Goal: Information Seeking & Learning: Learn about a topic

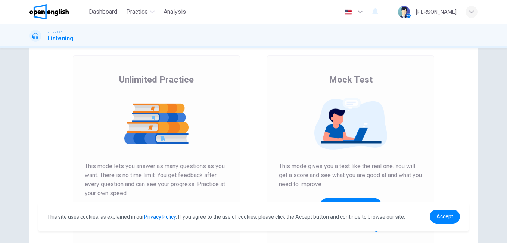
scroll to position [118, 0]
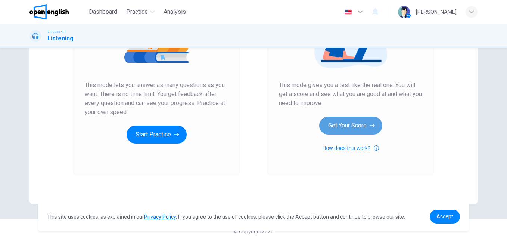
click at [356, 125] on button "Get Your Score" at bounding box center [350, 125] width 63 height 18
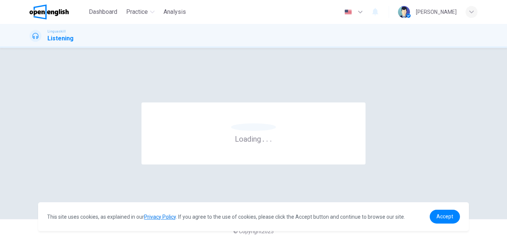
scroll to position [0, 0]
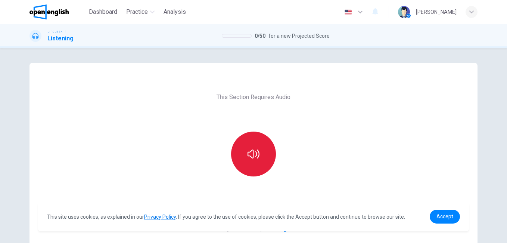
click at [245, 139] on button "button" at bounding box center [253, 153] width 45 height 45
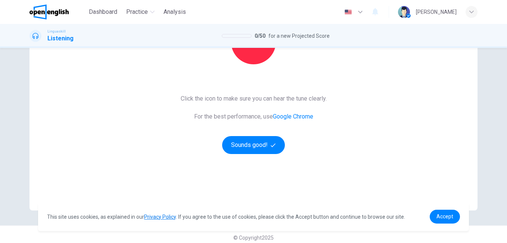
scroll to position [118, 0]
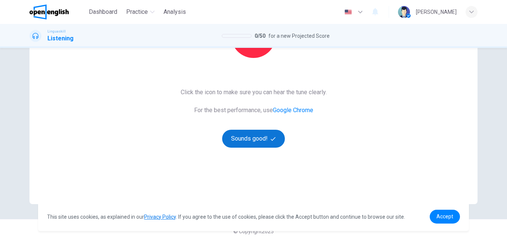
click at [263, 143] on button "Sounds good!" at bounding box center [253, 139] width 63 height 18
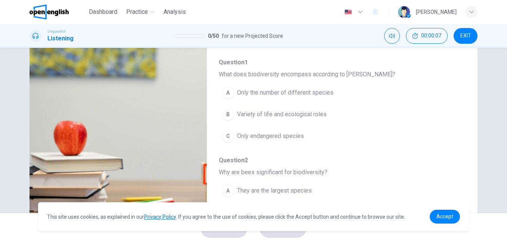
scroll to position [0, 0]
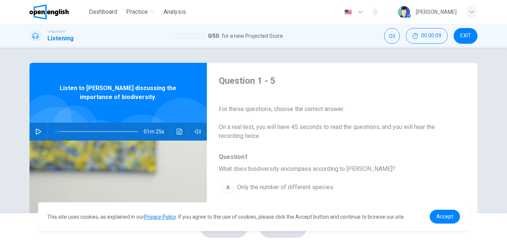
click at [37, 132] on icon "button" at bounding box center [38, 131] width 6 height 6
type input "*"
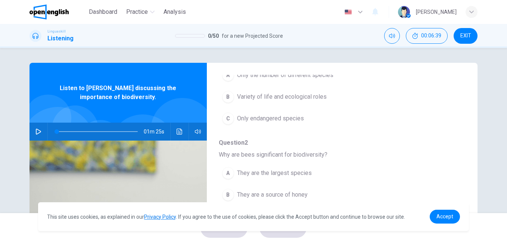
scroll to position [75, 0]
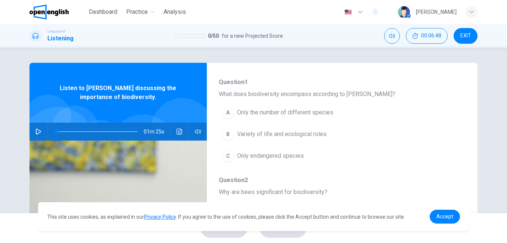
click at [301, 134] on span "Variety of life and ecological roles" at bounding box center [282, 134] width 90 height 9
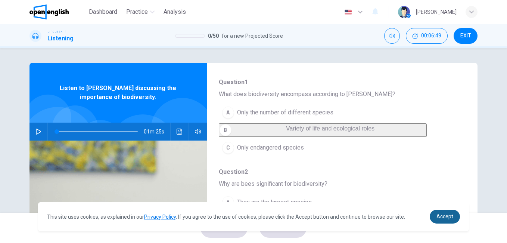
click at [442, 217] on span "Accept" at bounding box center [444, 216] width 17 height 6
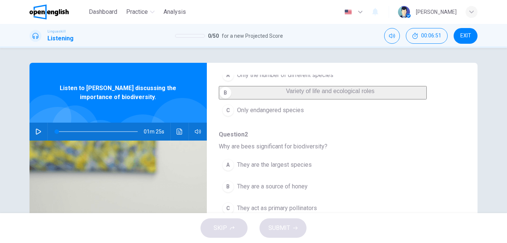
scroll to position [149, 0]
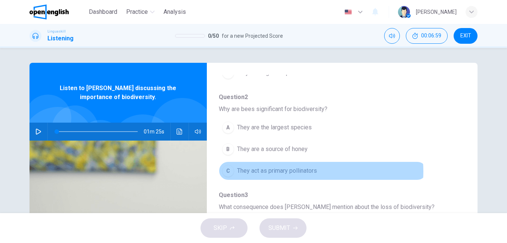
click at [305, 175] on span "They act as primary pollinators" at bounding box center [277, 170] width 80 height 9
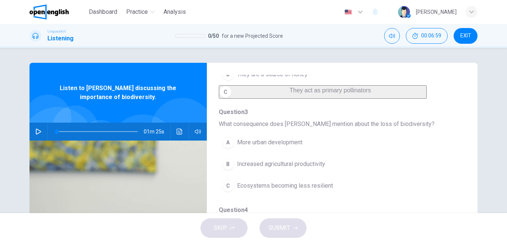
scroll to position [261, 0]
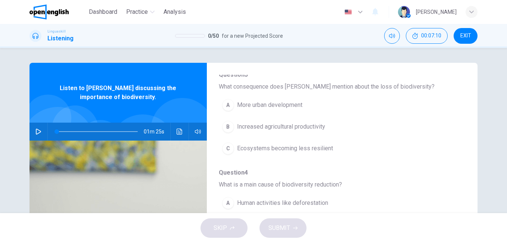
click at [277, 153] on span "Ecosystems becoming less resilient" at bounding box center [285, 148] width 96 height 9
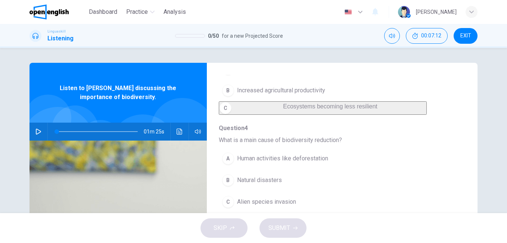
scroll to position [37, 0]
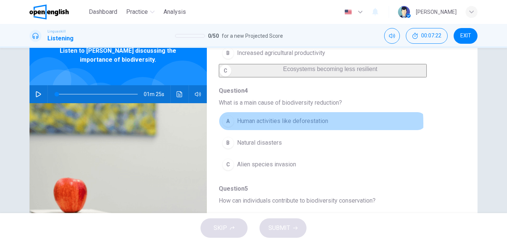
click at [275, 124] on span "Human activities like deforestation" at bounding box center [282, 120] width 91 height 9
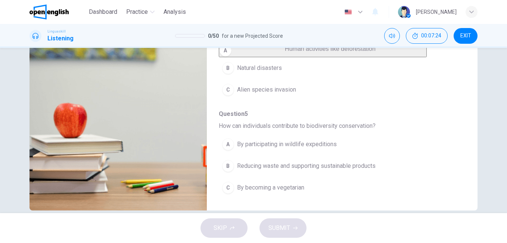
scroll to position [124, 0]
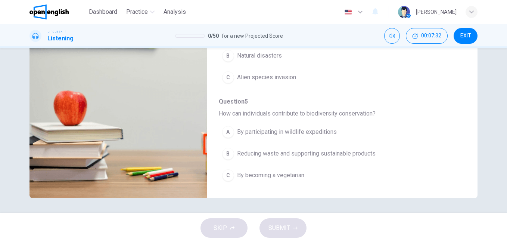
click at [321, 153] on span "Reducing waste and supporting sustainable products" at bounding box center [306, 153] width 139 height 9
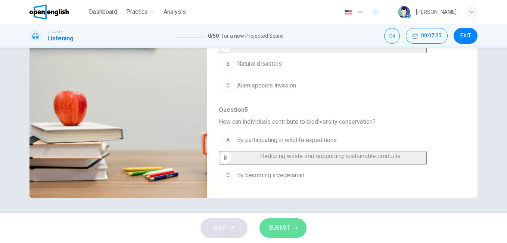
click at [289, 230] on span "SUBMIT" at bounding box center [279, 228] width 22 height 10
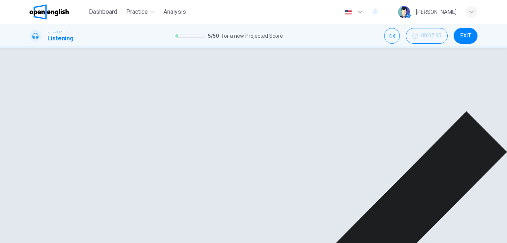
scroll to position [322, 0]
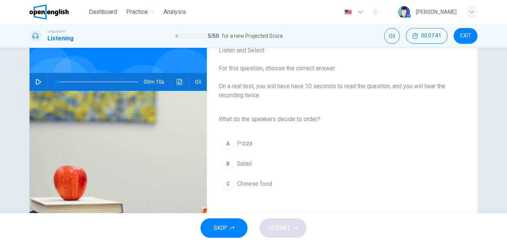
scroll to position [0, 0]
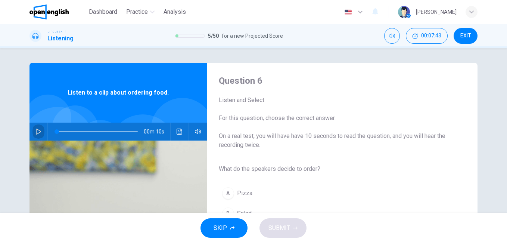
click at [36, 131] on icon "button" at bounding box center [38, 131] width 6 height 6
type input "*"
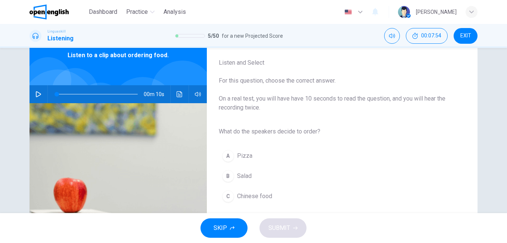
scroll to position [75, 0]
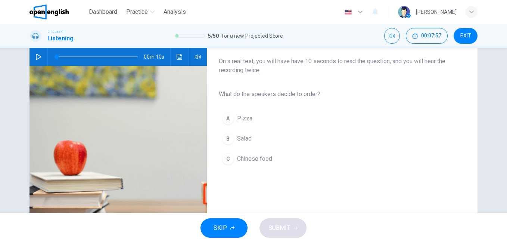
click at [249, 136] on span "Salad" at bounding box center [244, 138] width 15 height 9
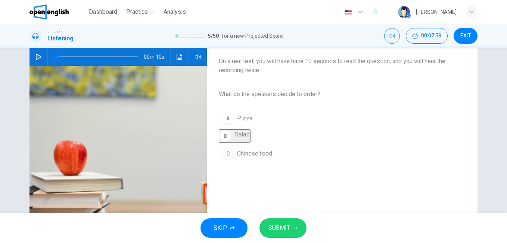
click at [290, 227] on button "SUBMIT" at bounding box center [283, 227] width 47 height 19
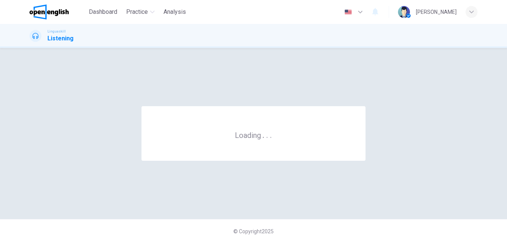
scroll to position [0, 0]
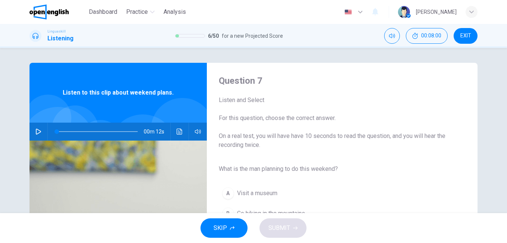
click at [36, 131] on icon "button" at bounding box center [38, 131] width 6 height 6
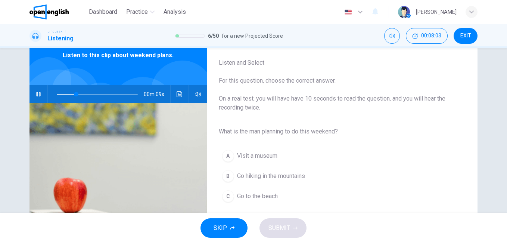
scroll to position [75, 0]
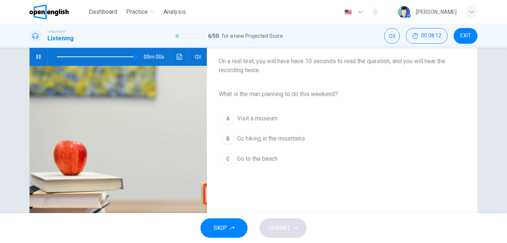
type input "*"
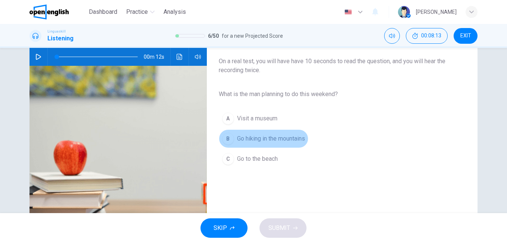
click at [256, 139] on span "Go hiking in the mountains" at bounding box center [271, 138] width 68 height 9
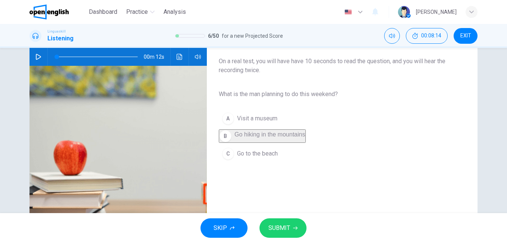
click at [278, 230] on span "SUBMIT" at bounding box center [279, 228] width 22 height 10
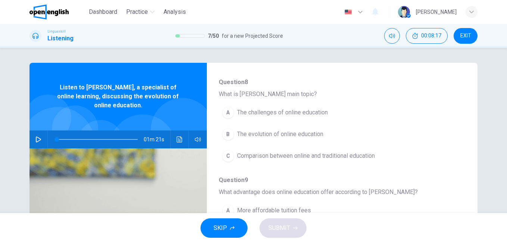
click at [35, 139] on icon "button" at bounding box center [38, 139] width 6 height 6
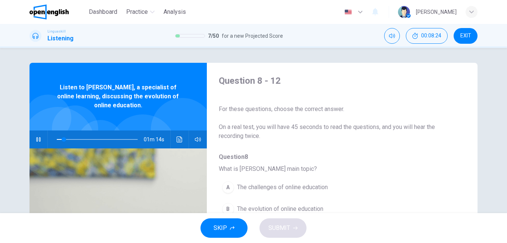
scroll to position [37, 0]
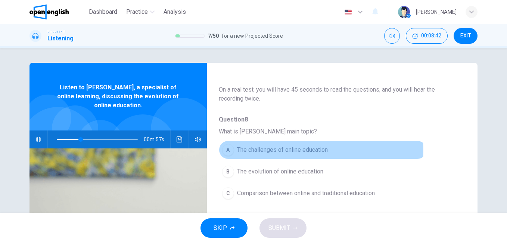
click at [265, 150] on span "The challenges of online education" at bounding box center [282, 149] width 91 height 9
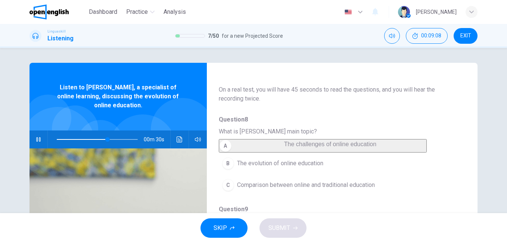
click at [284, 147] on span "The challenges of online education" at bounding box center [330, 144] width 92 height 6
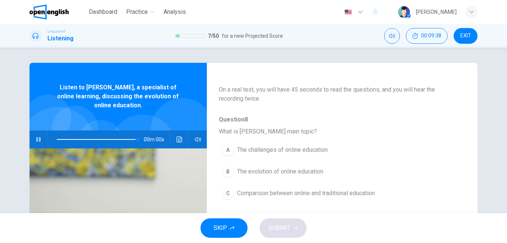
type input "*"
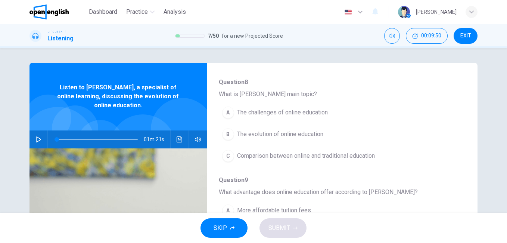
click at [271, 112] on span "The challenges of online education" at bounding box center [282, 112] width 91 height 9
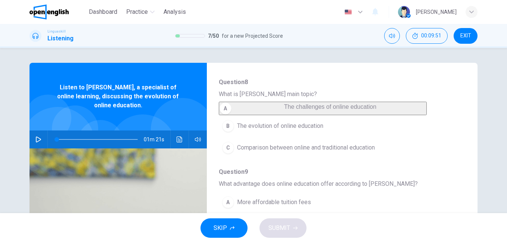
scroll to position [149, 0]
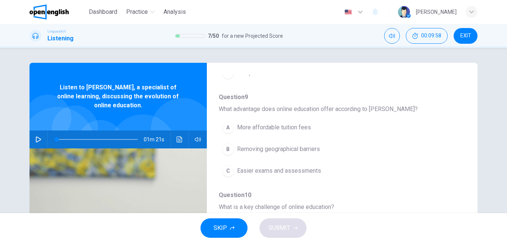
click at [283, 153] on span "Removing geographical barriers" at bounding box center [278, 149] width 83 height 9
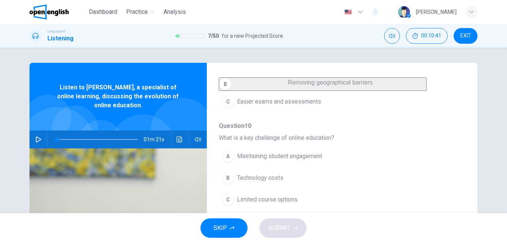
scroll to position [248, 0]
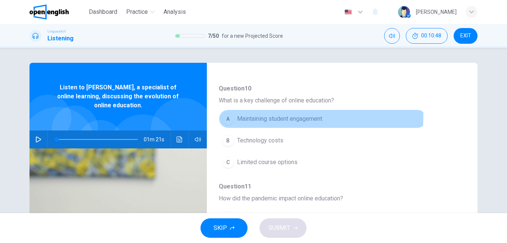
click at [264, 123] on span "Maintaining student engagement" at bounding box center [279, 118] width 85 height 9
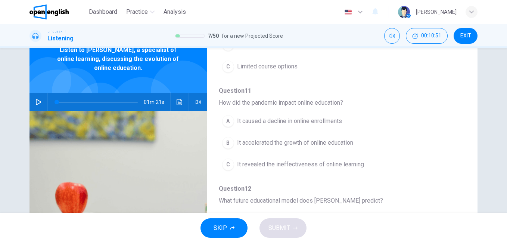
scroll to position [75, 0]
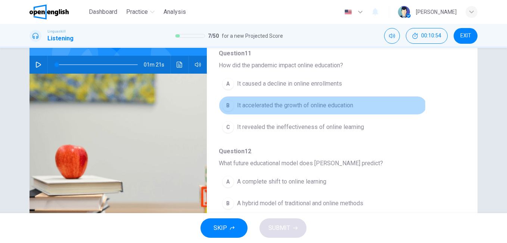
click at [320, 105] on span "It accelerated the growth of online education" at bounding box center [295, 105] width 116 height 9
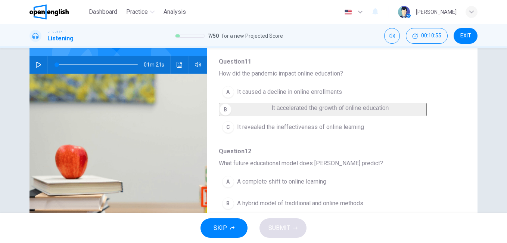
scroll to position [124, 0]
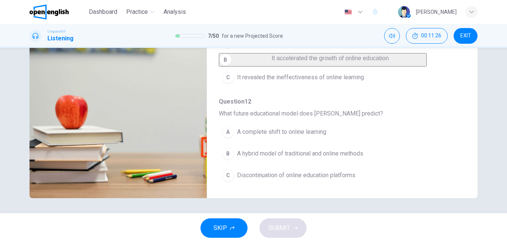
click at [254, 132] on span "A complete shift to online learning" at bounding box center [281, 131] width 89 height 9
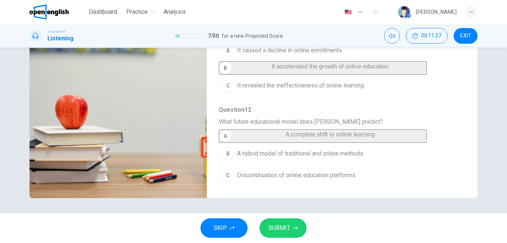
click at [281, 226] on span "SUBMIT" at bounding box center [279, 228] width 22 height 10
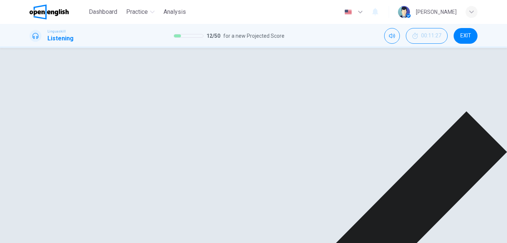
scroll to position [322, 0]
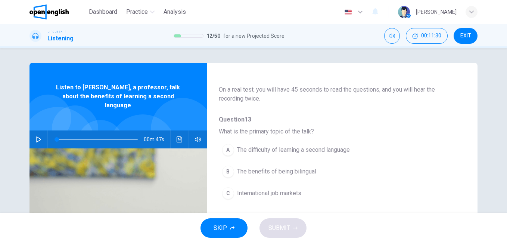
scroll to position [0, 0]
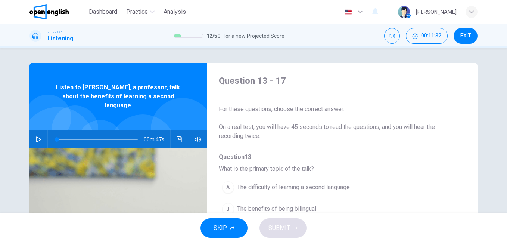
click at [470, 40] on button "EXIT" at bounding box center [466, 36] width 24 height 16
